Goal: Task Accomplishment & Management: Manage account settings

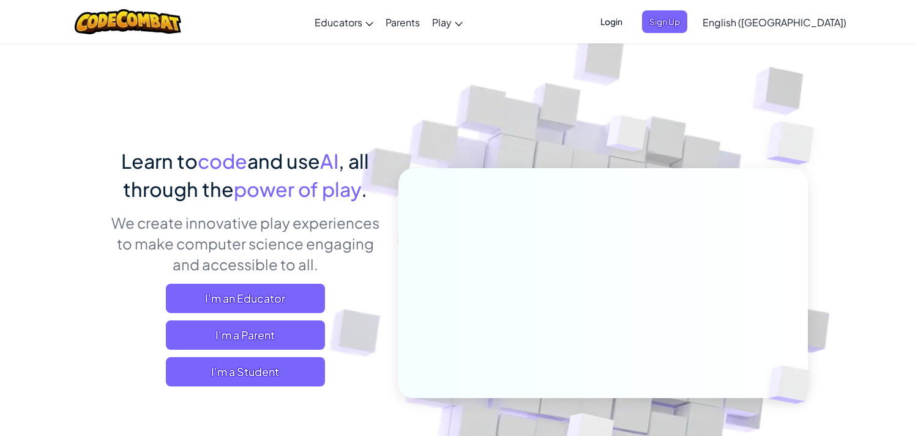
click at [630, 24] on span "Login" at bounding box center [611, 21] width 37 height 23
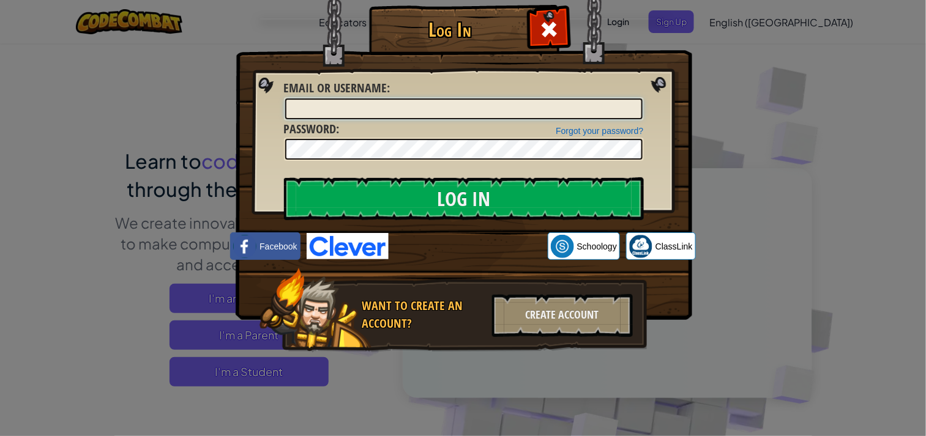
click at [570, 102] on input "Email or Username :" at bounding box center [463, 109] width 357 height 21
type input "[PERSON_NAME]"
click at [284, 178] on input "Log In" at bounding box center [464, 199] width 360 height 43
